Goal: Task Accomplishment & Management: Use online tool/utility

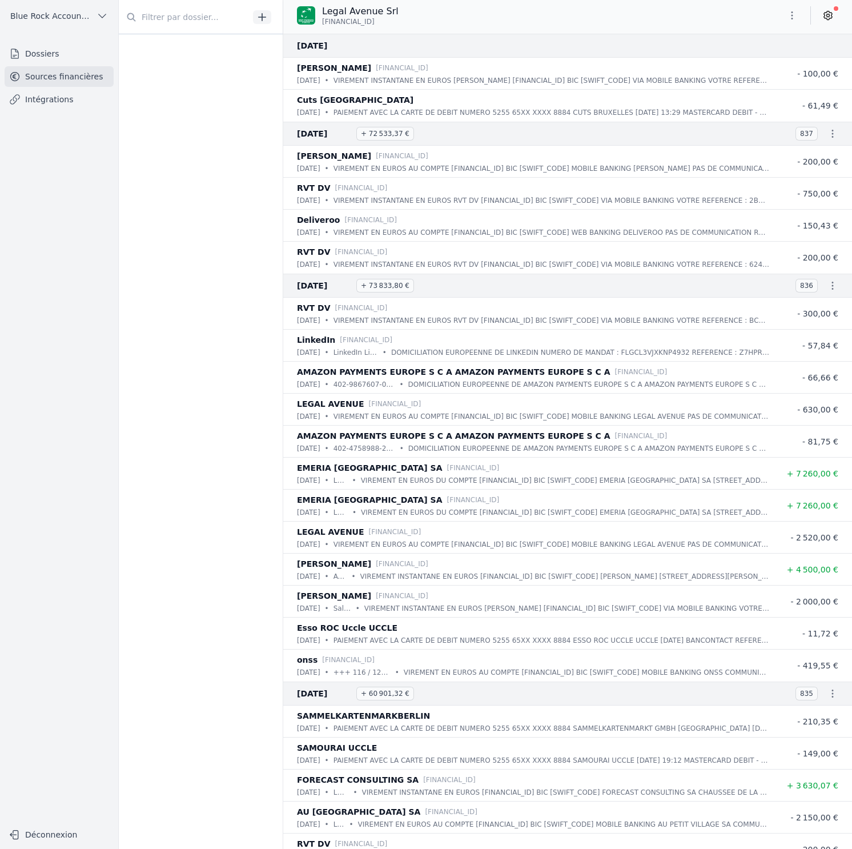
scroll to position [1399, 0]
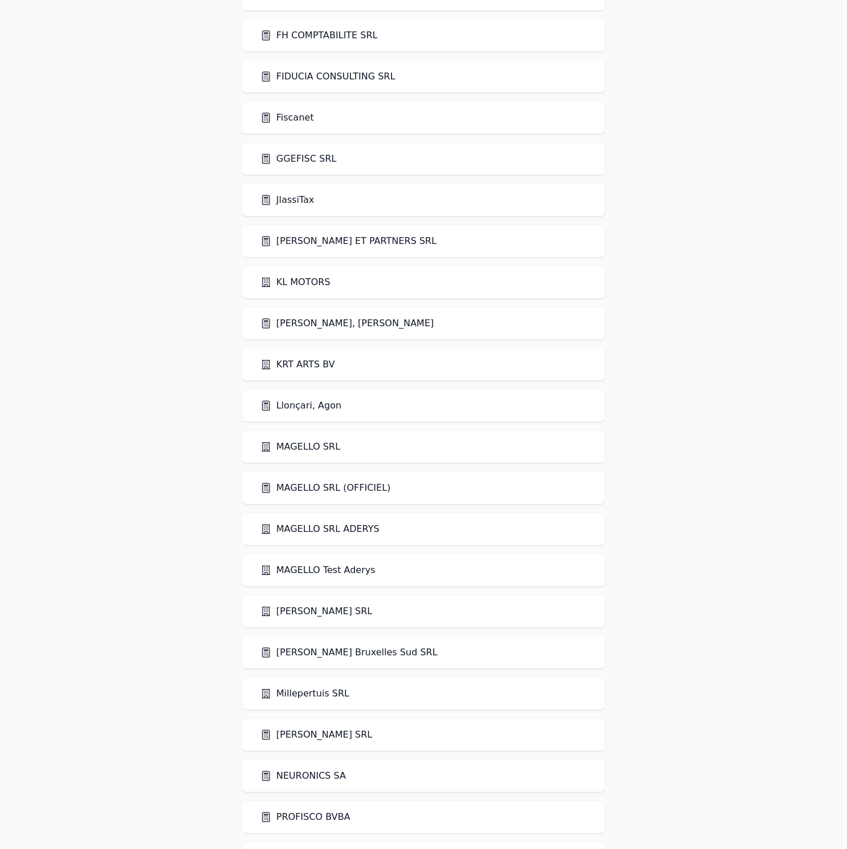
scroll to position [1680, 0]
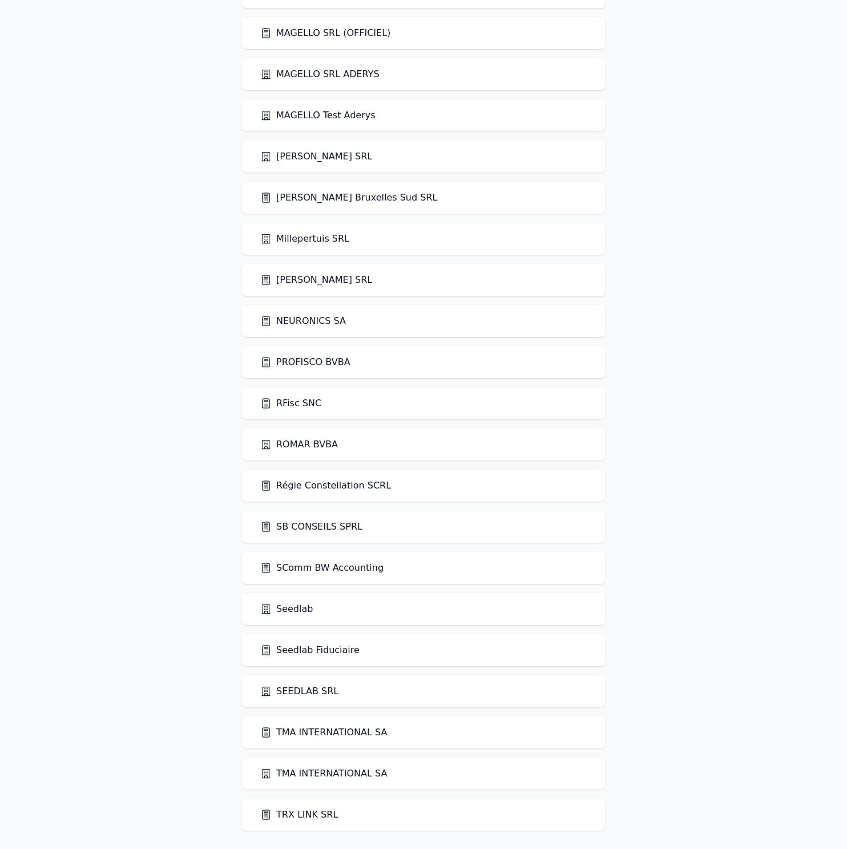
click at [287, 610] on link "Seedlab" at bounding box center [286, 609] width 53 height 14
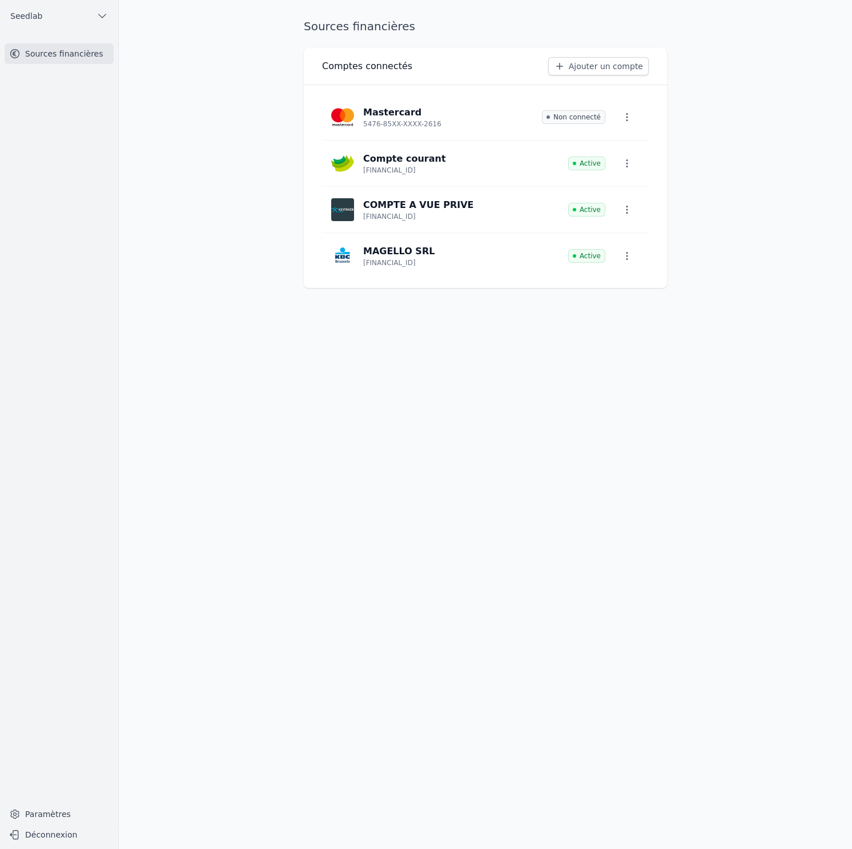
click at [583, 71] on link "Ajouter un compte" at bounding box center [598, 66] width 101 height 18
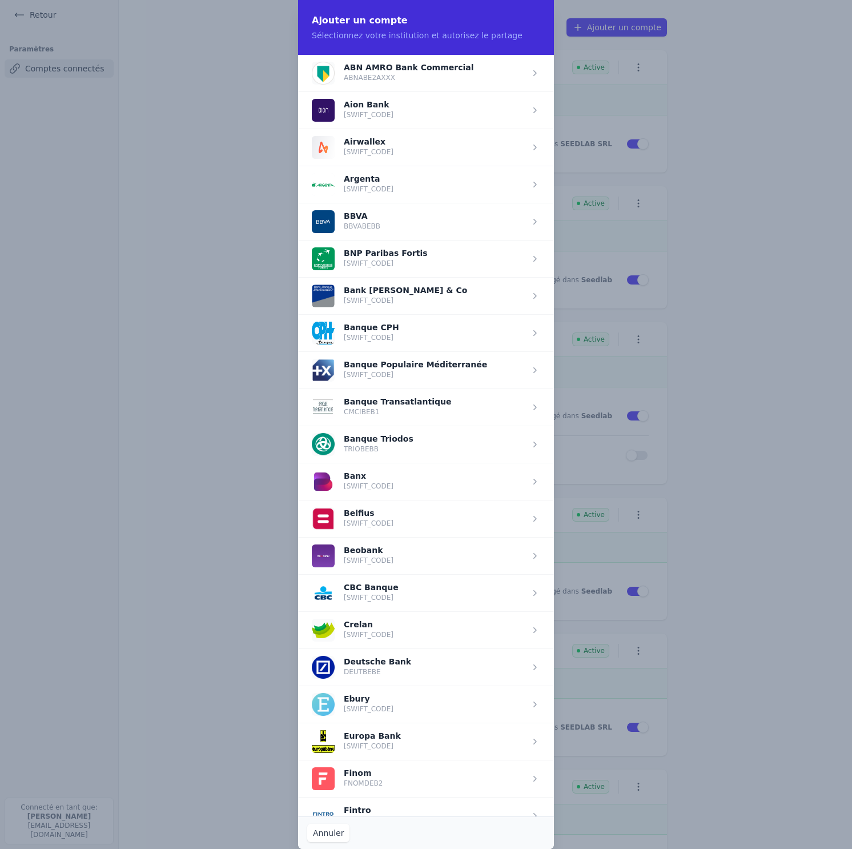
click at [461, 369] on span "button" at bounding box center [426, 369] width 256 height 37
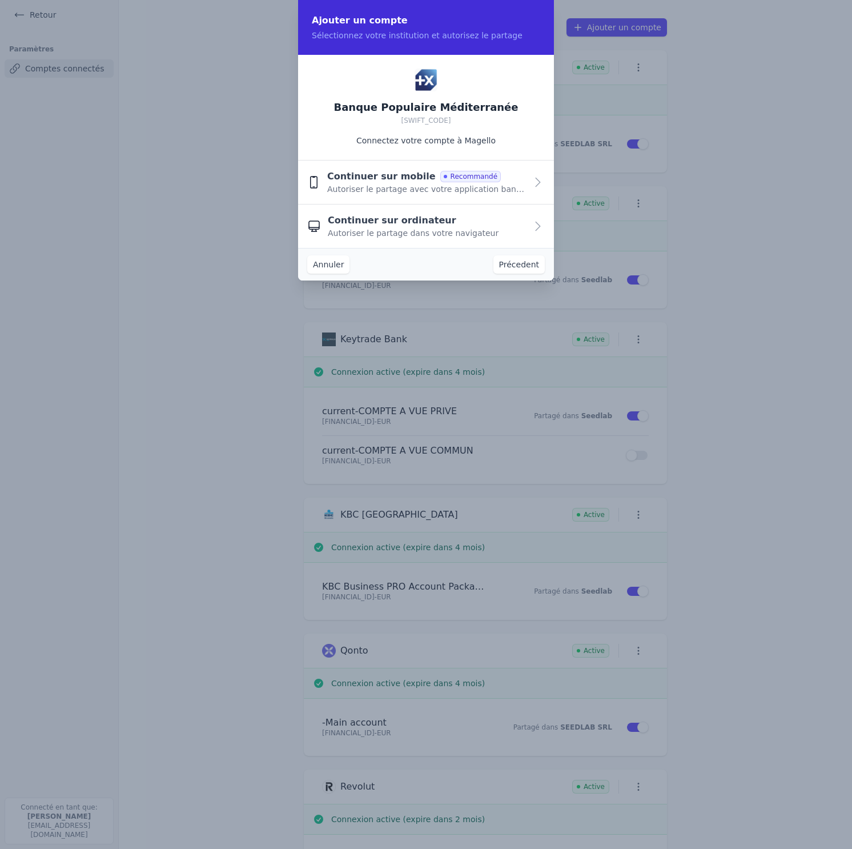
click at [484, 187] on span "Autoriser le partage avec votre application bancaire" at bounding box center [426, 188] width 199 height 11
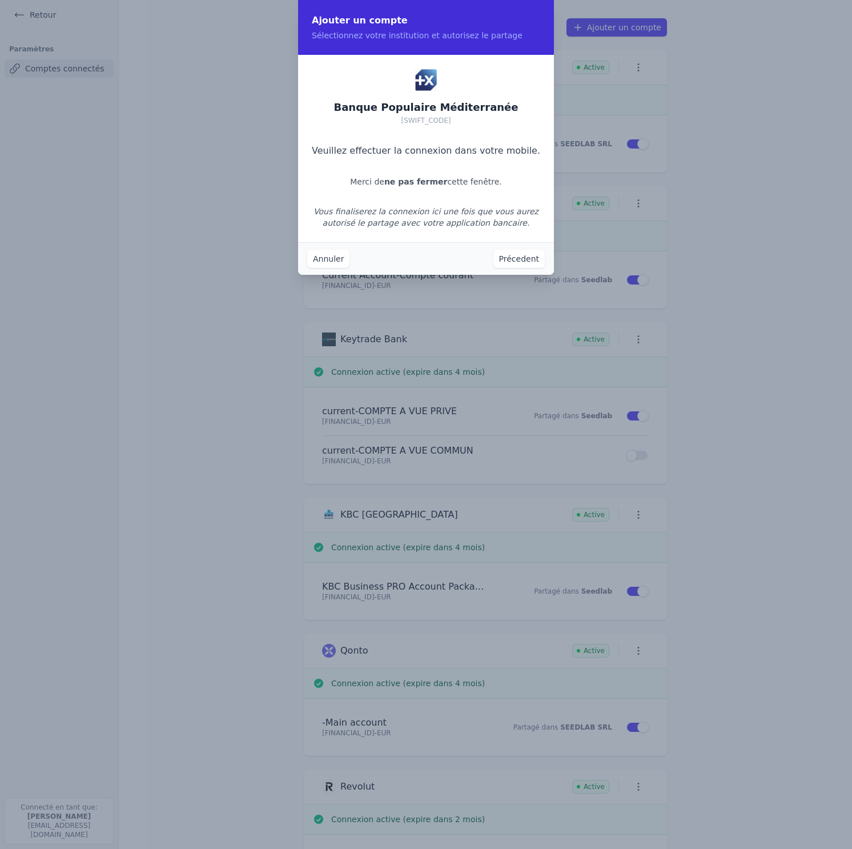
click at [320, 255] on button "Annuler" at bounding box center [328, 259] width 42 height 18
